Goal: Task Accomplishment & Management: Use online tool/utility

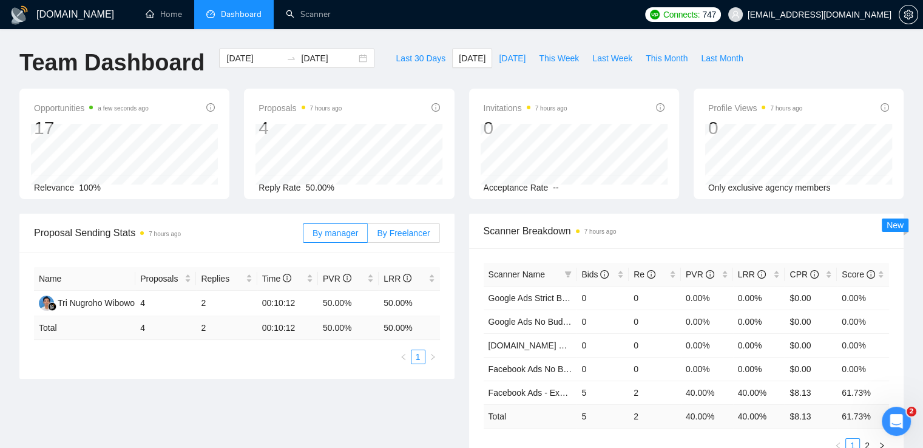
click at [410, 234] on span "By Freelancer" at bounding box center [403, 233] width 53 height 10
click at [368, 236] on input "By Freelancer" at bounding box center [368, 236] width 0 height 0
click at [499, 64] on span "[DATE]" at bounding box center [512, 58] width 27 height 13
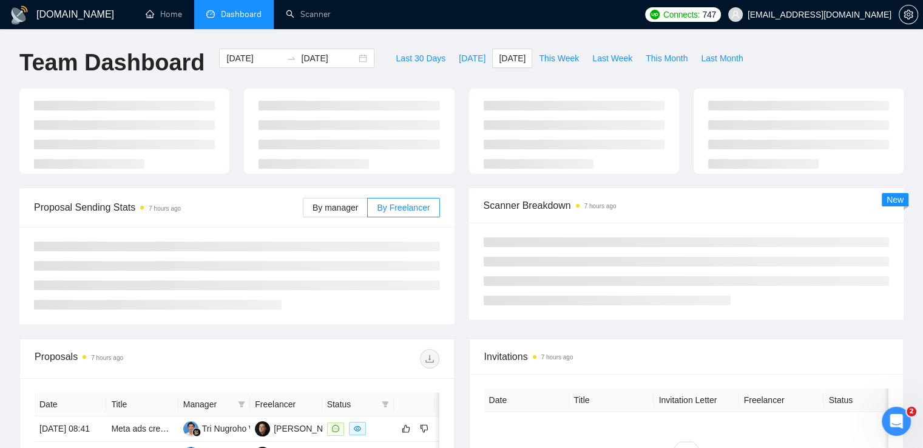
type input "2025-08-24"
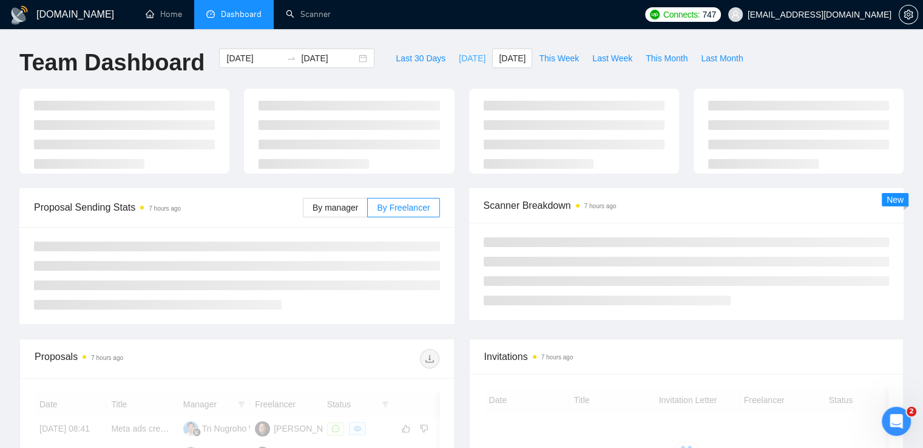
click at [459, 61] on span "[DATE]" at bounding box center [472, 58] width 27 height 13
type input "[DATE]"
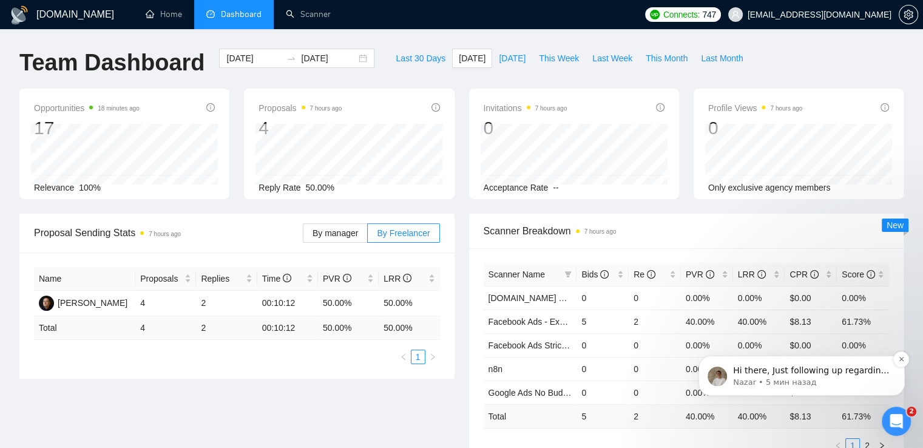
click at [814, 371] on p "Hi there, Just following up regarding your recent request. Is there anything el…" at bounding box center [811, 371] width 157 height 12
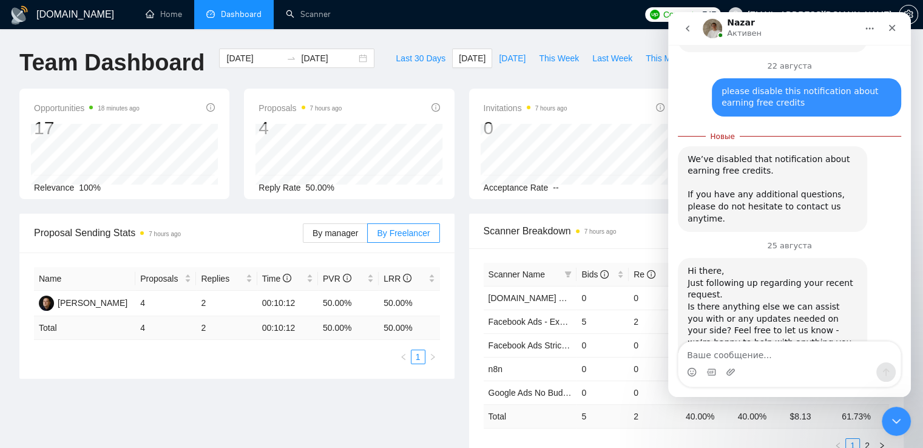
scroll to position [461, 0]
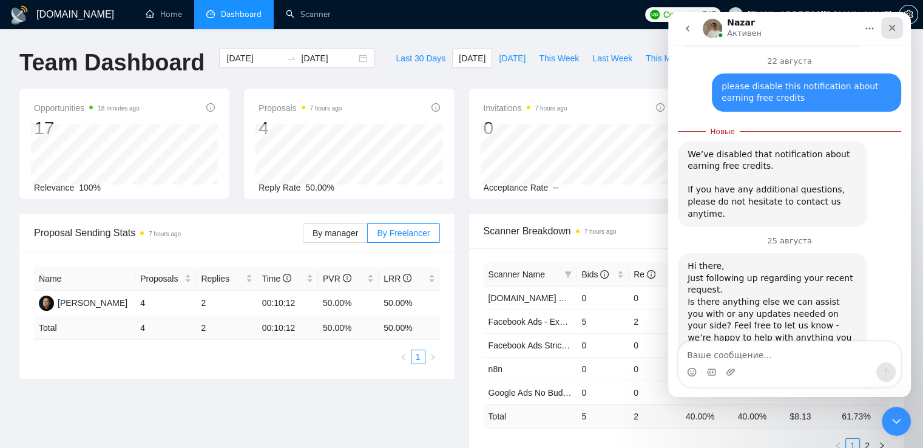
click at [893, 28] on icon "Закрыть" at bounding box center [892, 28] width 7 height 7
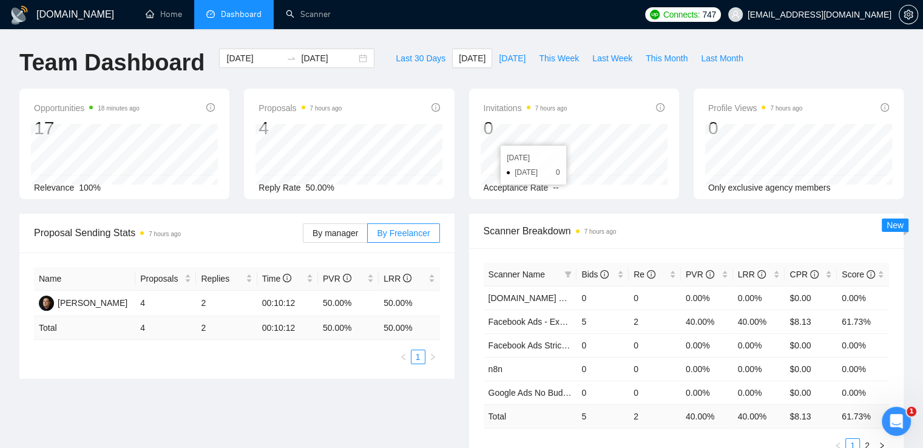
scroll to position [441, 0]
click at [409, 231] on span "By Freelancer" at bounding box center [403, 233] width 53 height 10
click at [368, 236] on input "By Freelancer" at bounding box center [368, 236] width 0 height 0
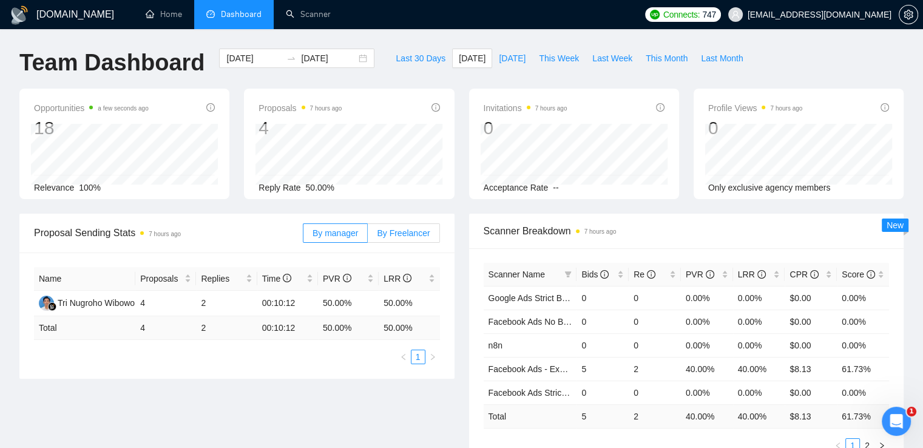
click at [404, 238] on label "By Freelancer" at bounding box center [404, 232] width 72 height 19
click at [368, 236] on input "By Freelancer" at bounding box center [368, 236] width 0 height 0
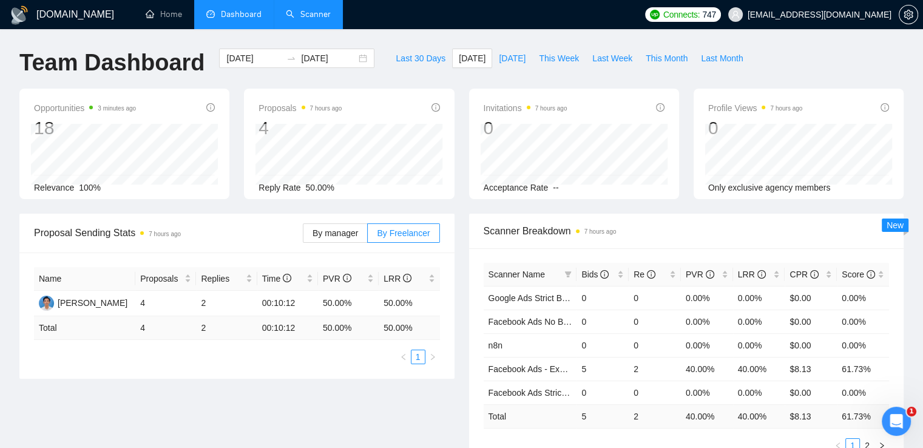
click at [309, 12] on link "Scanner" at bounding box center [308, 14] width 45 height 10
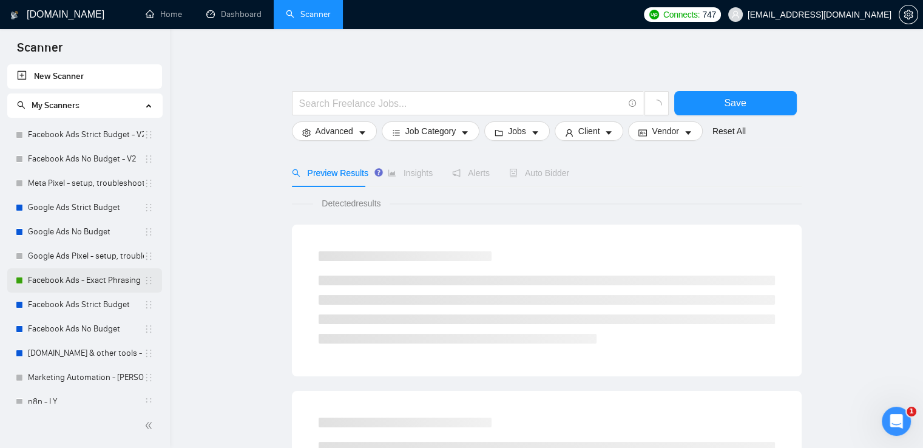
click at [90, 282] on link "Facebook Ads - Exact Phrasing" at bounding box center [86, 280] width 116 height 24
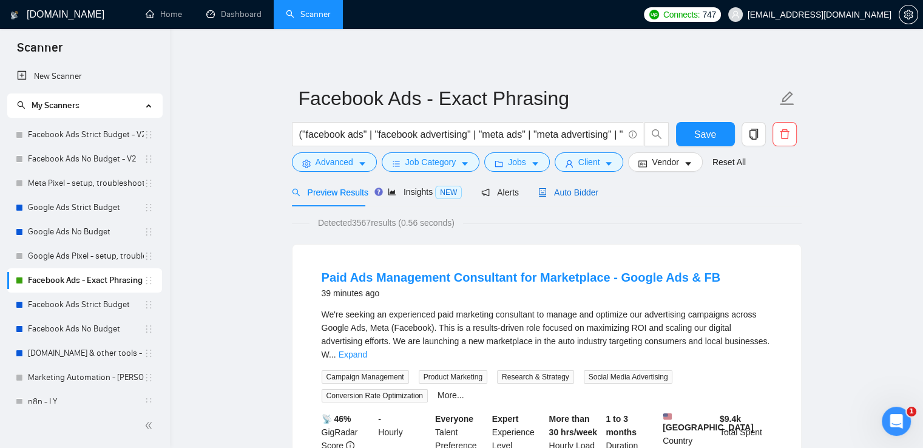
click at [572, 194] on span "Auto Bidder" at bounding box center [568, 193] width 60 height 10
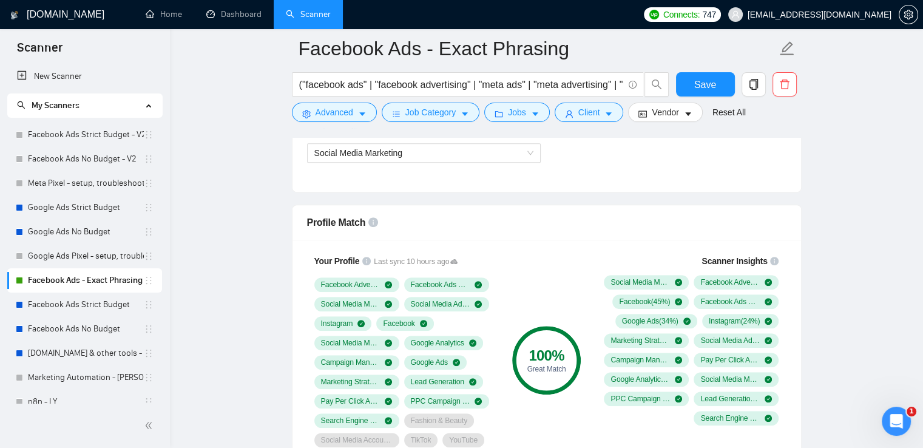
scroll to position [789, 0]
